Goal: Navigation & Orientation: Find specific page/section

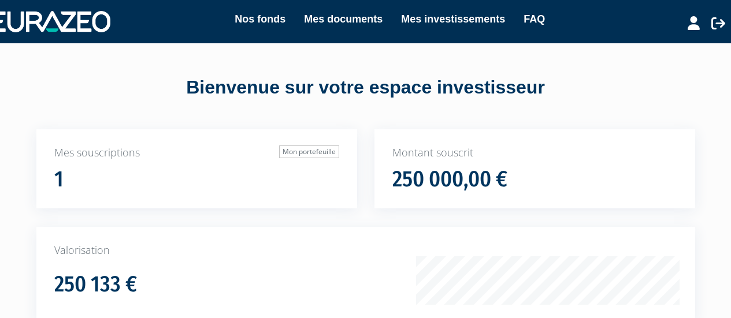
scroll to position [185, 0]
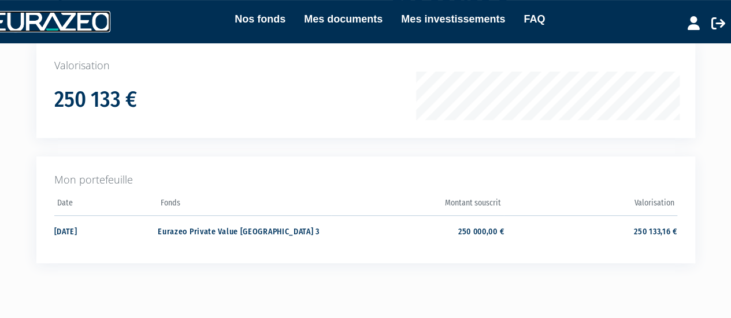
drag, startPoint x: 0, startPoint y: 0, endPoint x: 88, endPoint y: 29, distance: 92.4
click at [88, 29] on img at bounding box center [50, 21] width 119 height 21
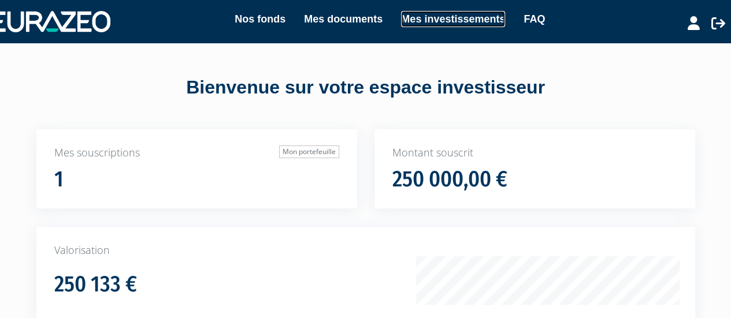
click at [423, 16] on link "Mes investissements" at bounding box center [453, 19] width 104 height 16
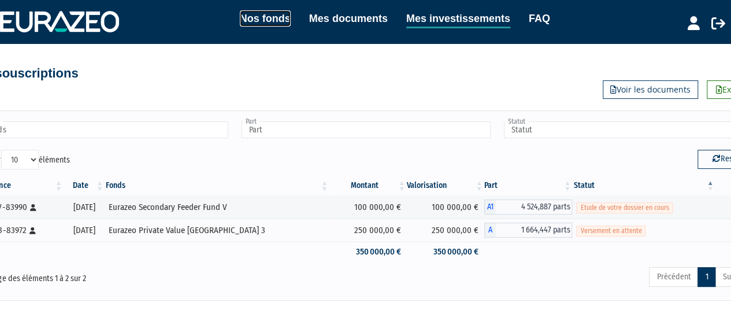
click at [266, 25] on link "Nos fonds" at bounding box center [265, 18] width 51 height 16
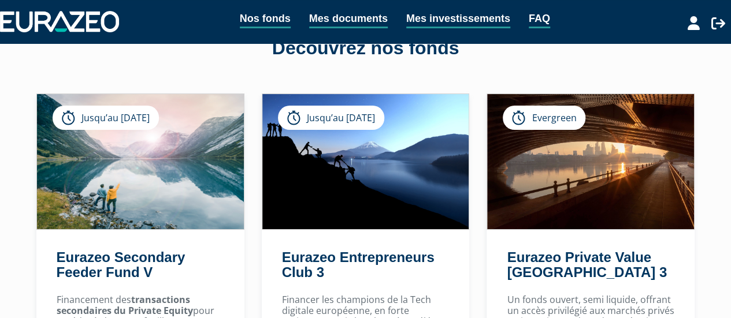
scroll to position [46, 0]
